Goal: Information Seeking & Learning: Learn about a topic

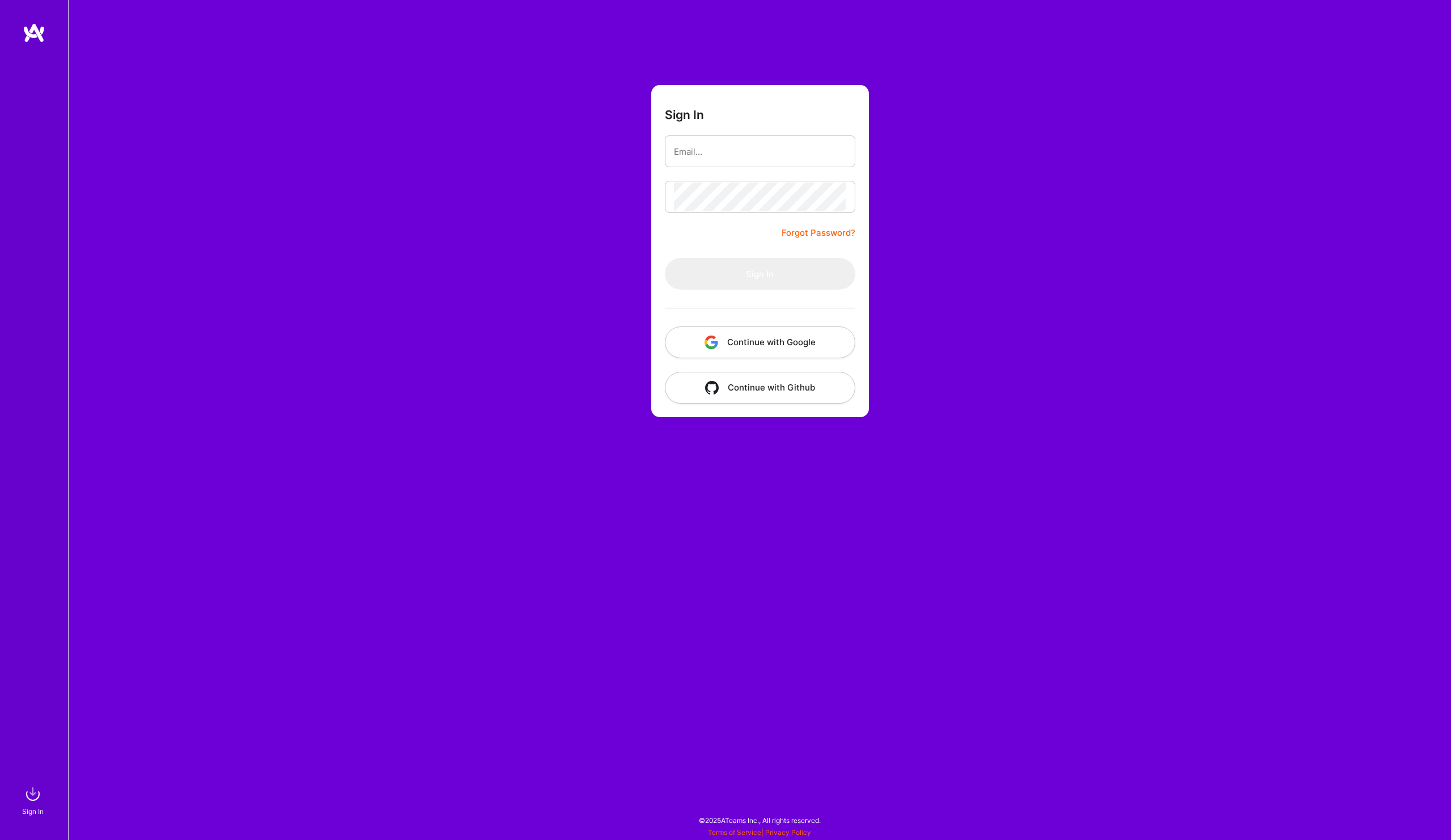
click at [820, 339] on button "Continue with Google" at bounding box center [760, 342] width 191 height 31
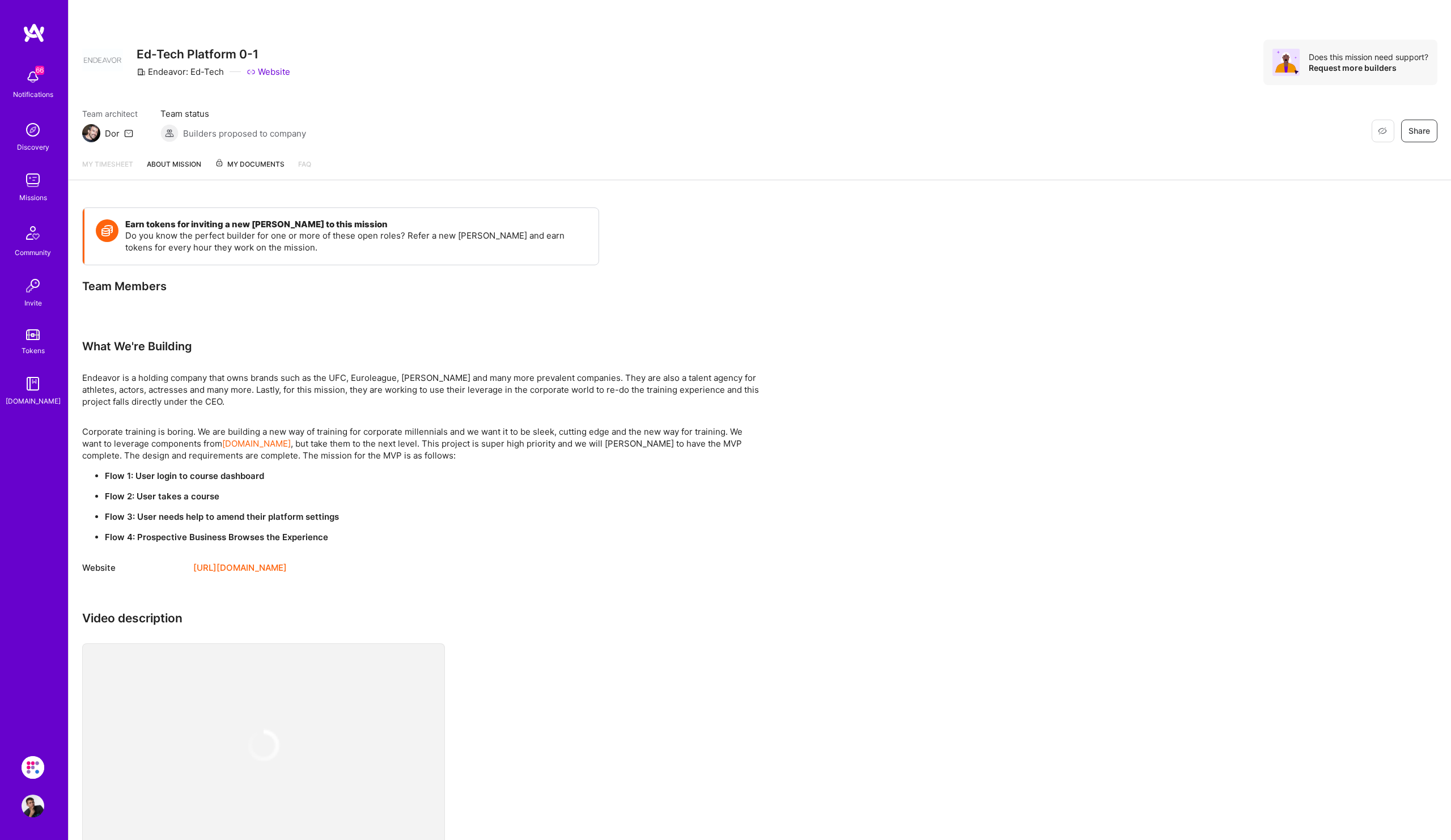
click at [28, 182] on img at bounding box center [32, 180] width 22 height 22
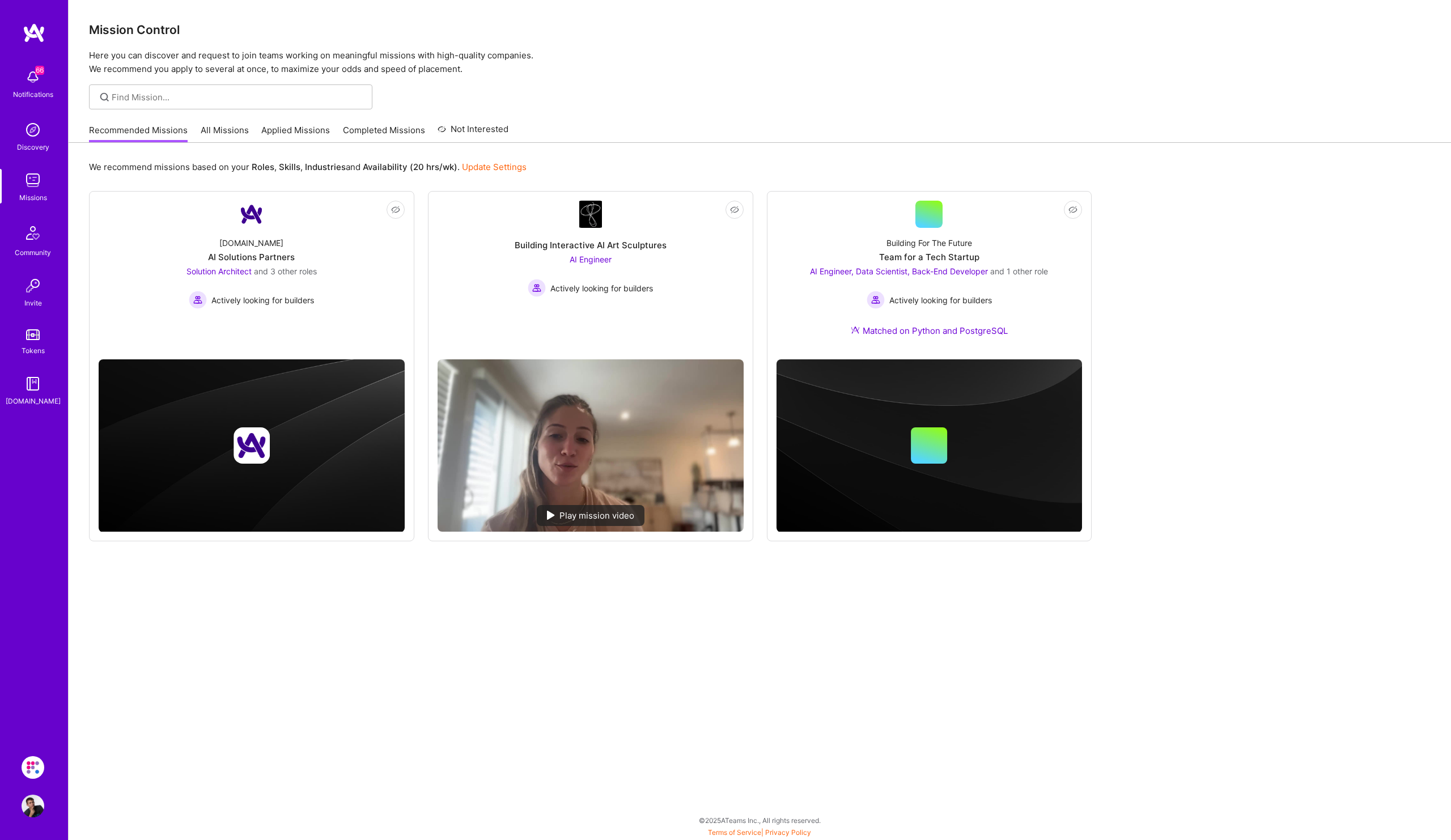
click at [206, 125] on link "All Missions" at bounding box center [225, 133] width 48 height 19
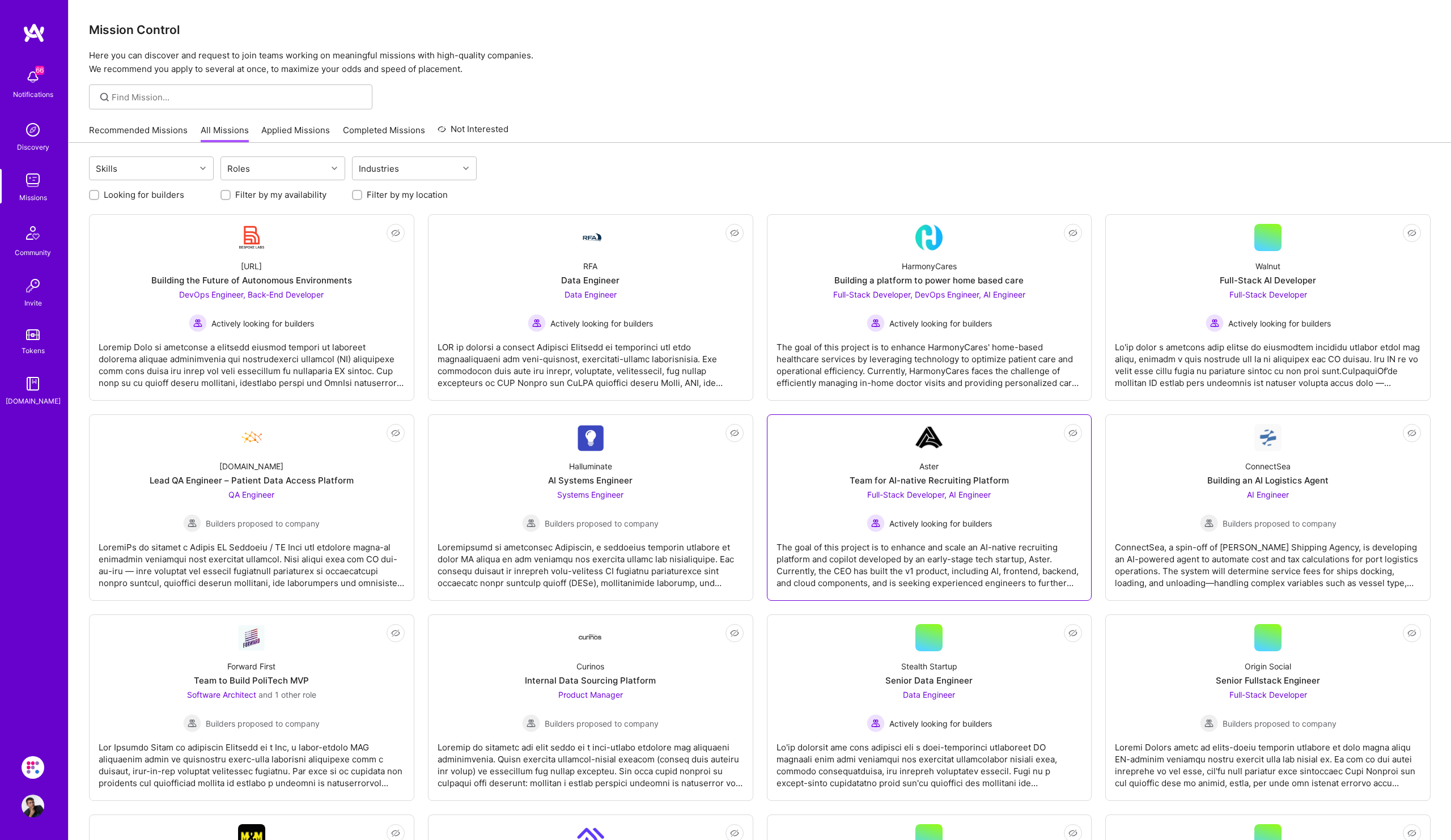
click at [963, 491] on span "Full-Stack Developer, AI Engineer" at bounding box center [929, 494] width 124 height 10
click at [327, 713] on div "Forward First Team to Build PoliTech MVP Software Architect and 1 other role Bu…" at bounding box center [252, 691] width 306 height 81
click at [29, 767] on img at bounding box center [32, 767] width 22 height 22
